Goal: Navigation & Orientation: Find specific page/section

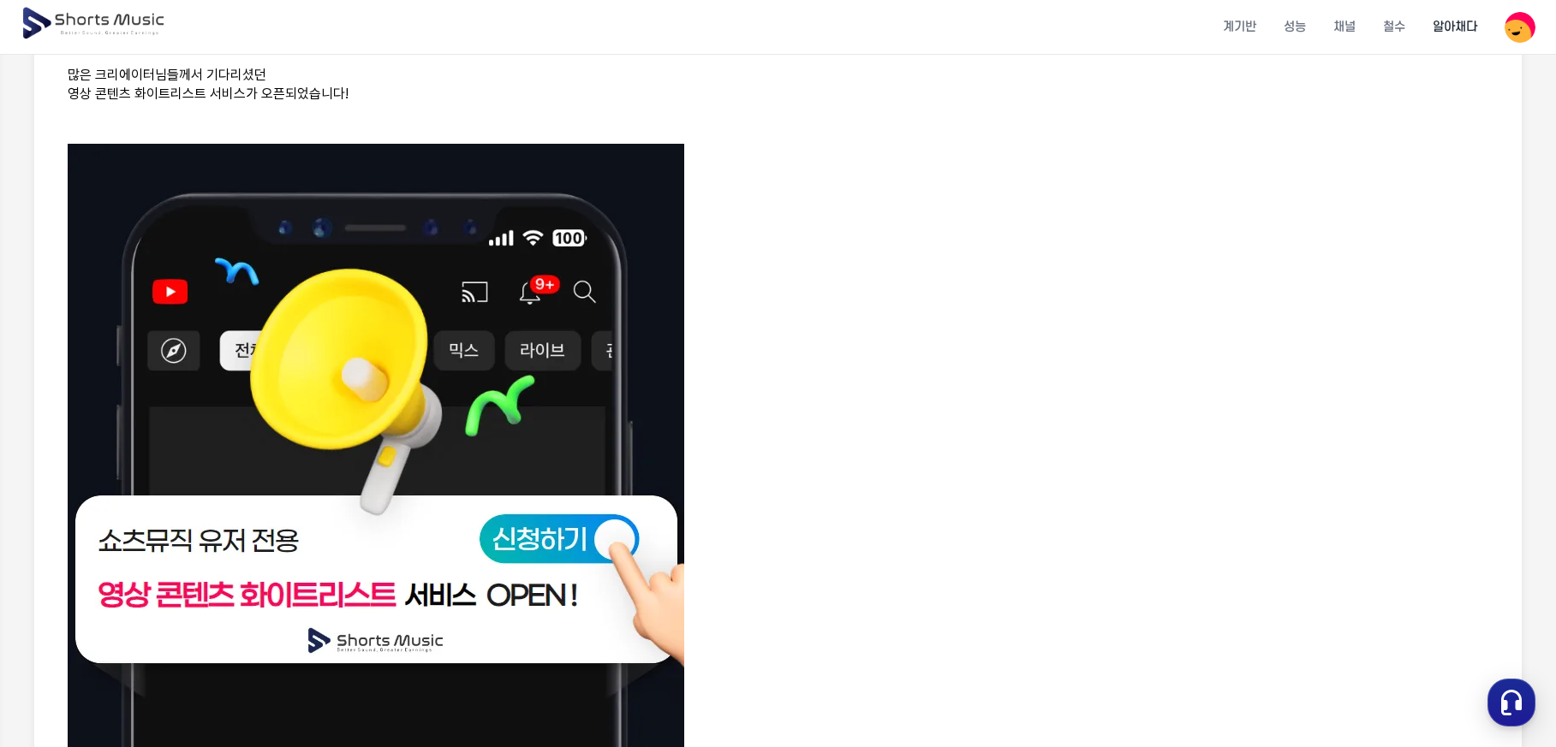
scroll to position [428, 0]
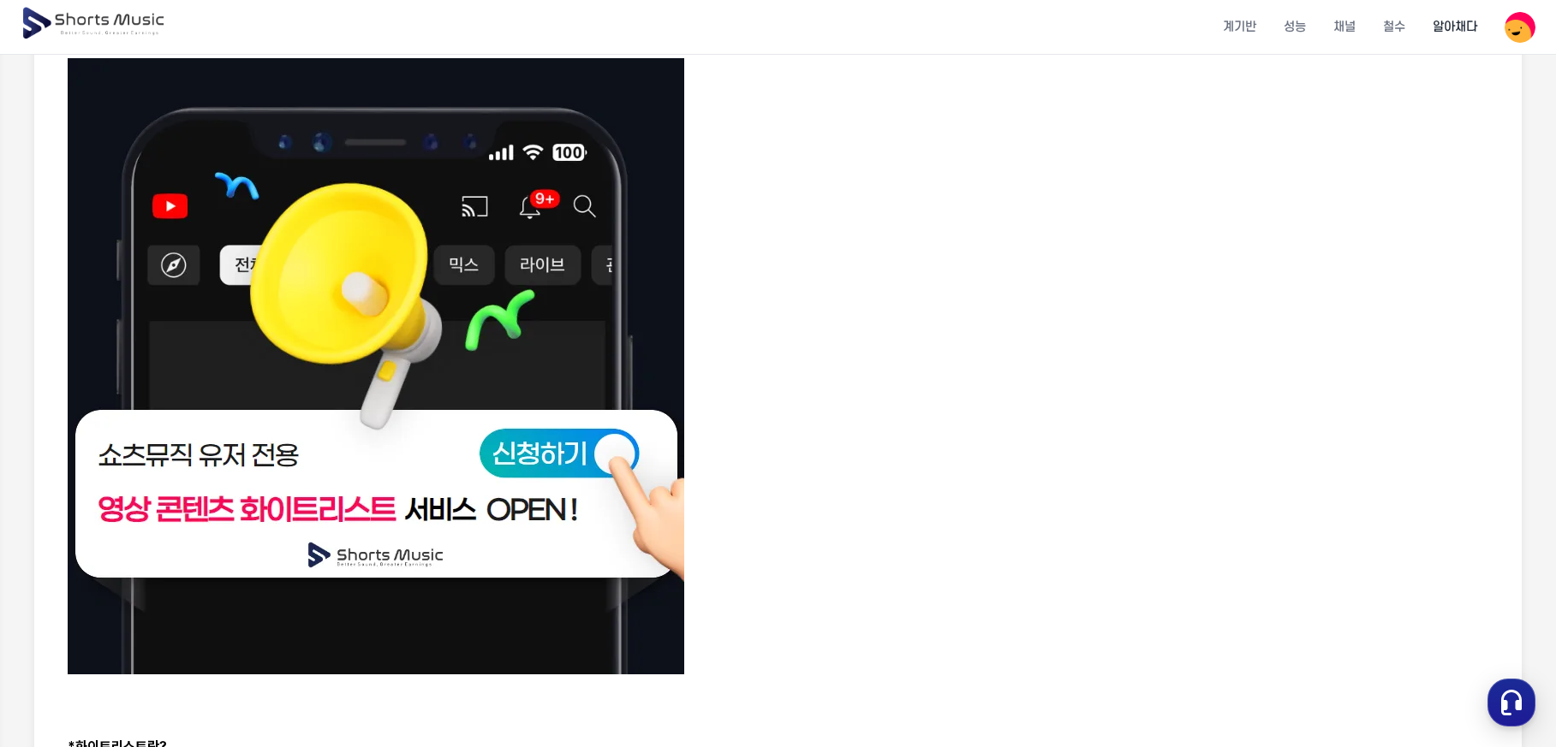
click at [1079, 159] on p at bounding box center [778, 369] width 1420 height 622
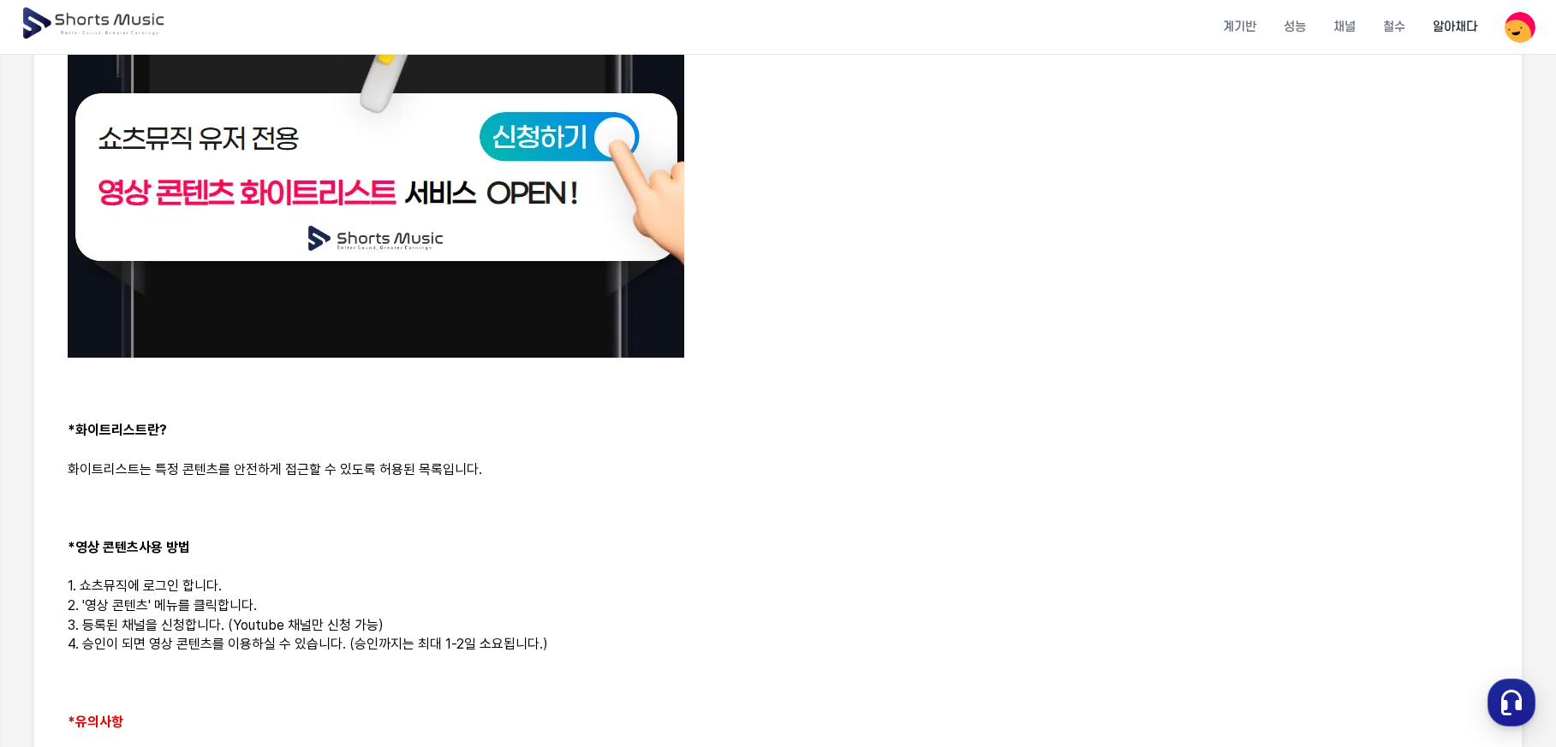
scroll to position [771, 0]
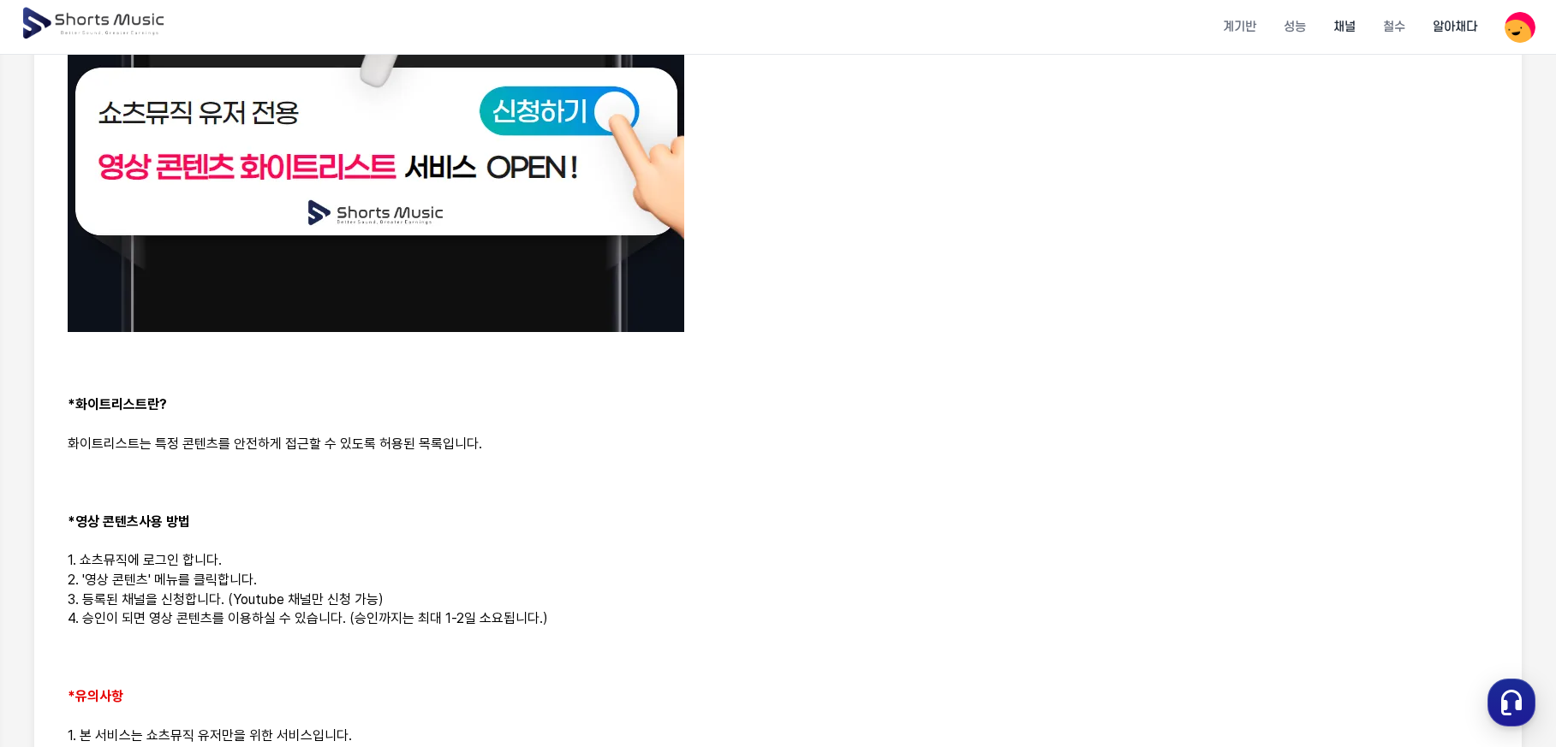
click at [1349, 27] on font "채널" at bounding box center [1344, 27] width 22 height 15
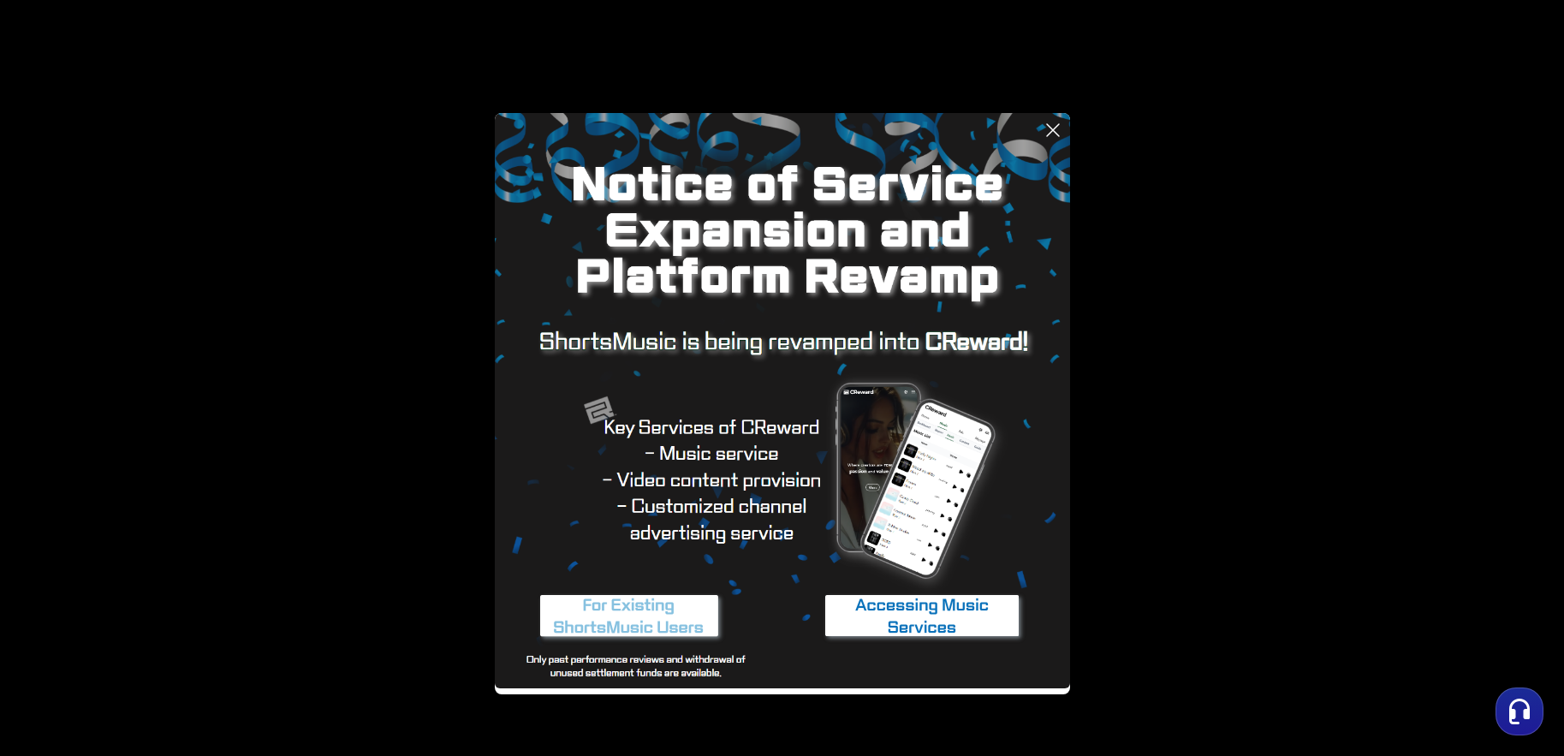
click at [1057, 127] on icon at bounding box center [1053, 130] width 12 height 12
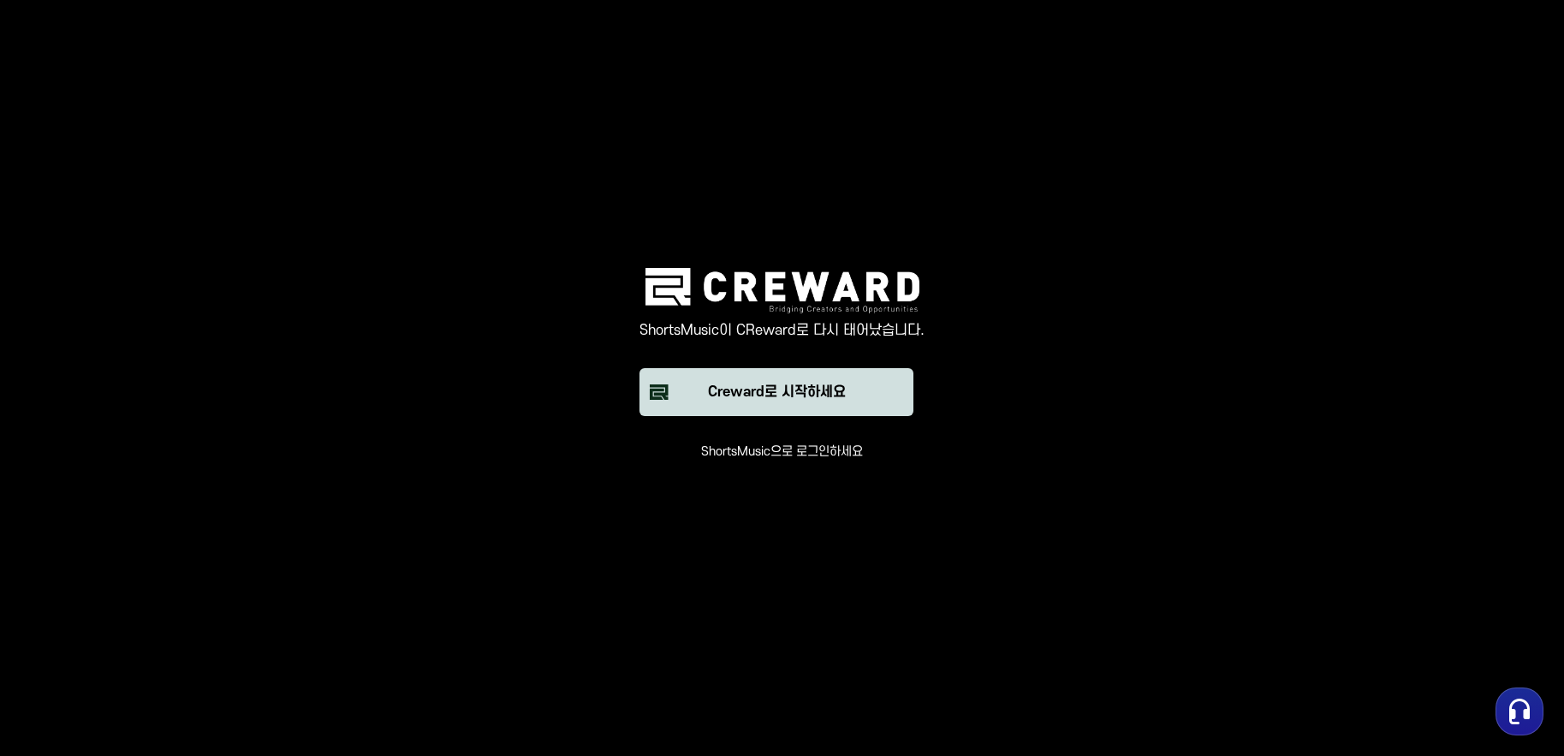
click at [803, 389] on font "Creward로 시작하세요" at bounding box center [777, 391] width 138 height 15
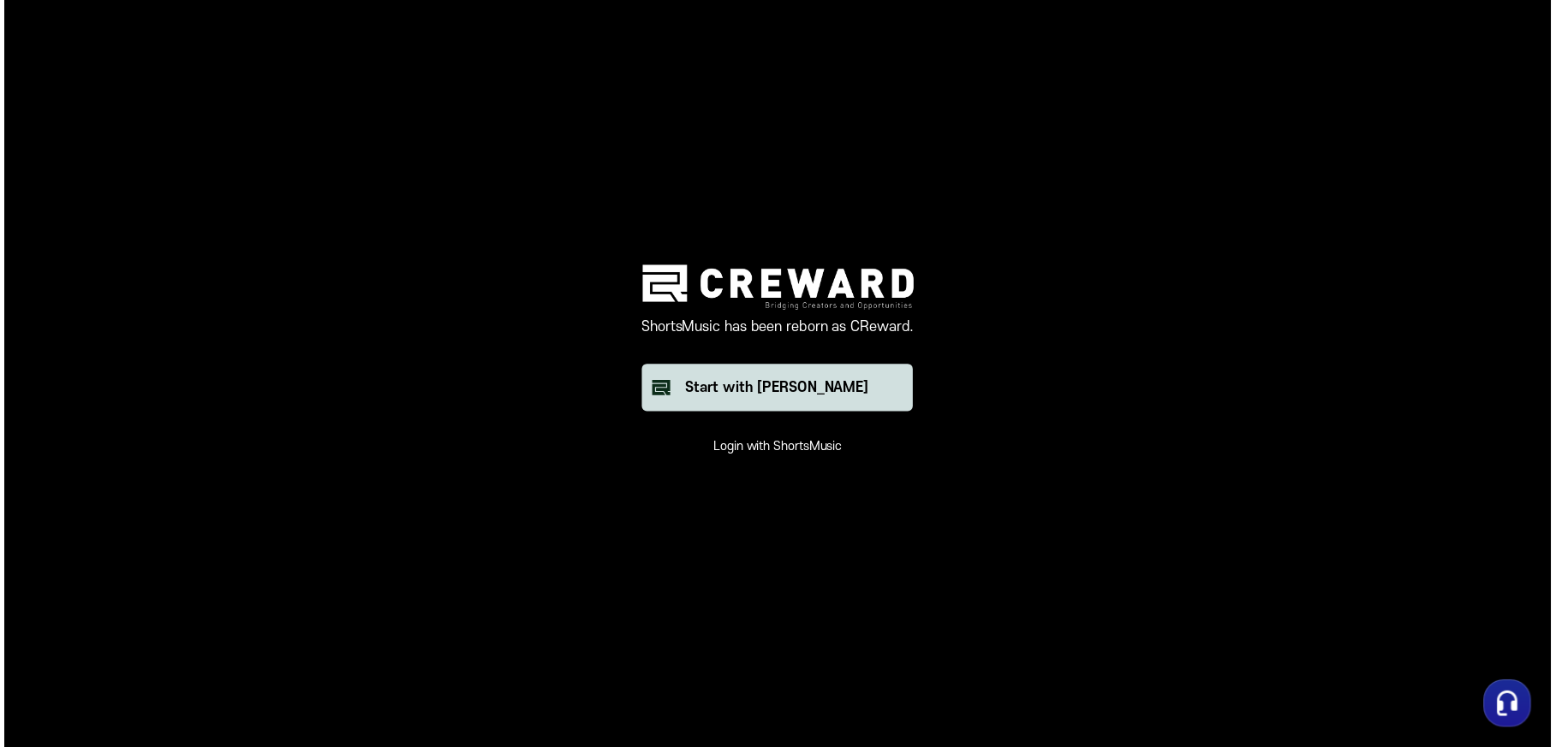
scroll to position [771, 0]
